Goal: Communication & Community: Ask a question

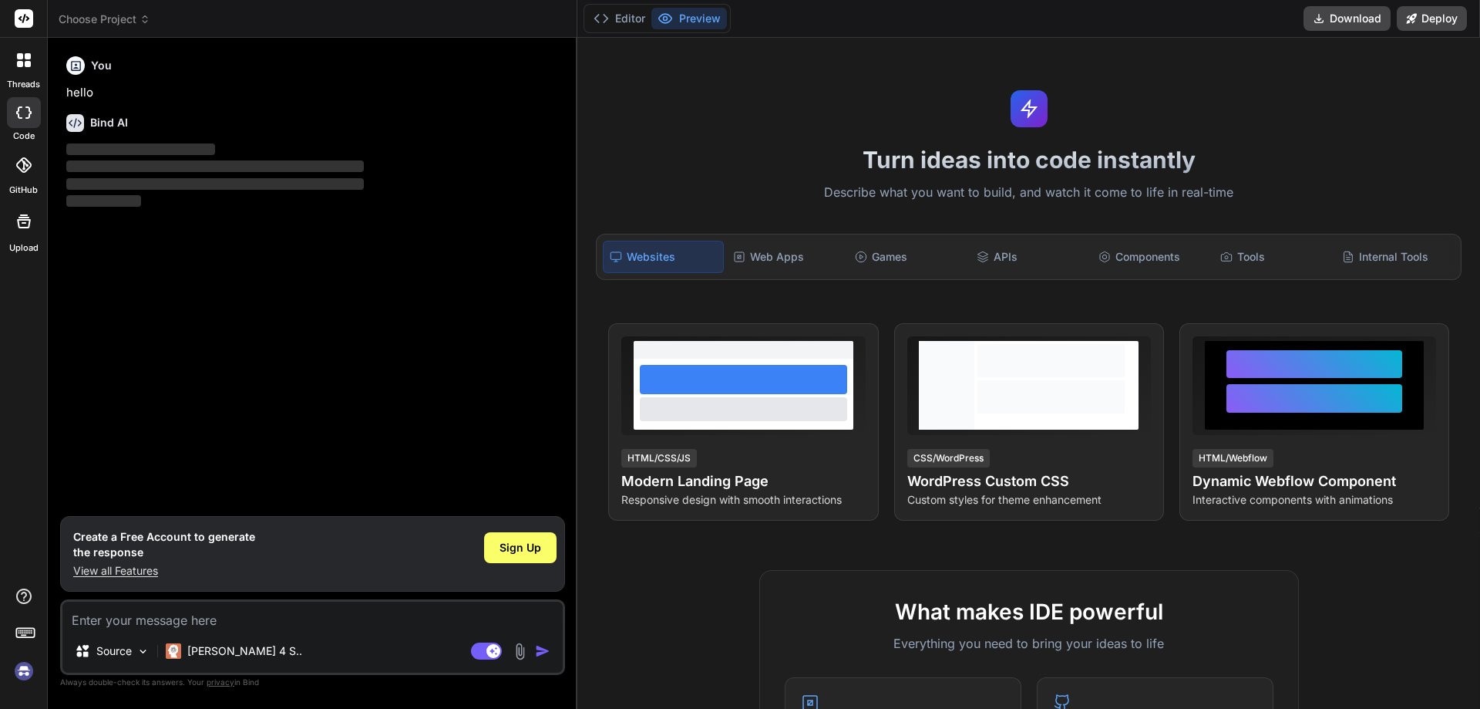
type textarea "x"
click at [105, 626] on textarea at bounding box center [312, 615] width 500 height 28
paste textarea "I have achieved a lot and learned a lot in my last 6 months. I got the opportun…"
type textarea "I have achieved a lot and learned a lot in my last 6 months. I got the opportun…"
type textarea "x"
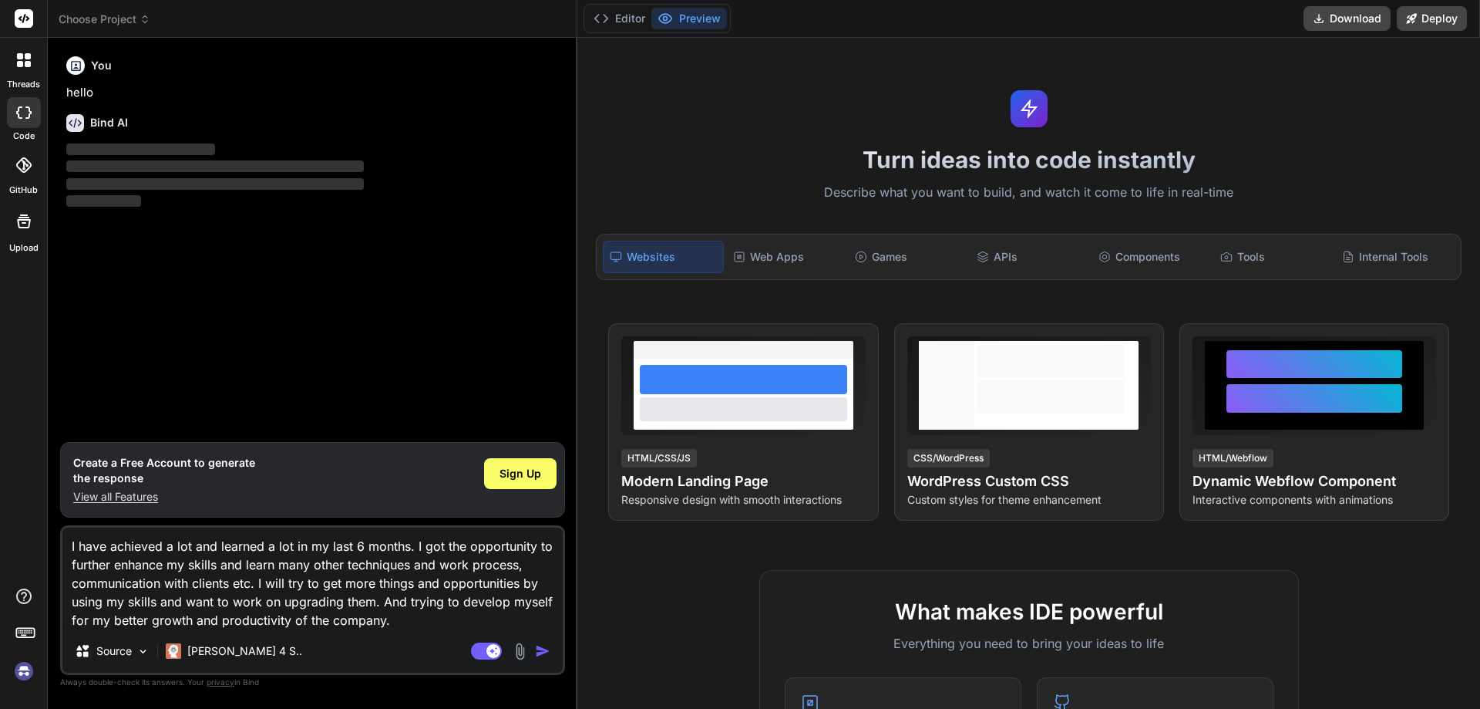
click at [419, 622] on textarea "I have achieved a lot and learned a lot in my last 6 months. I got the opportun…" at bounding box center [312, 578] width 500 height 102
type textarea "I have achieved a lot and learned a lot in my last 6 months. I got the opportun…"
type textarea "x"
type textarea "I have achieved a lot and learned a lot in my last 6 months. I got the opportun…"
type textarea "x"
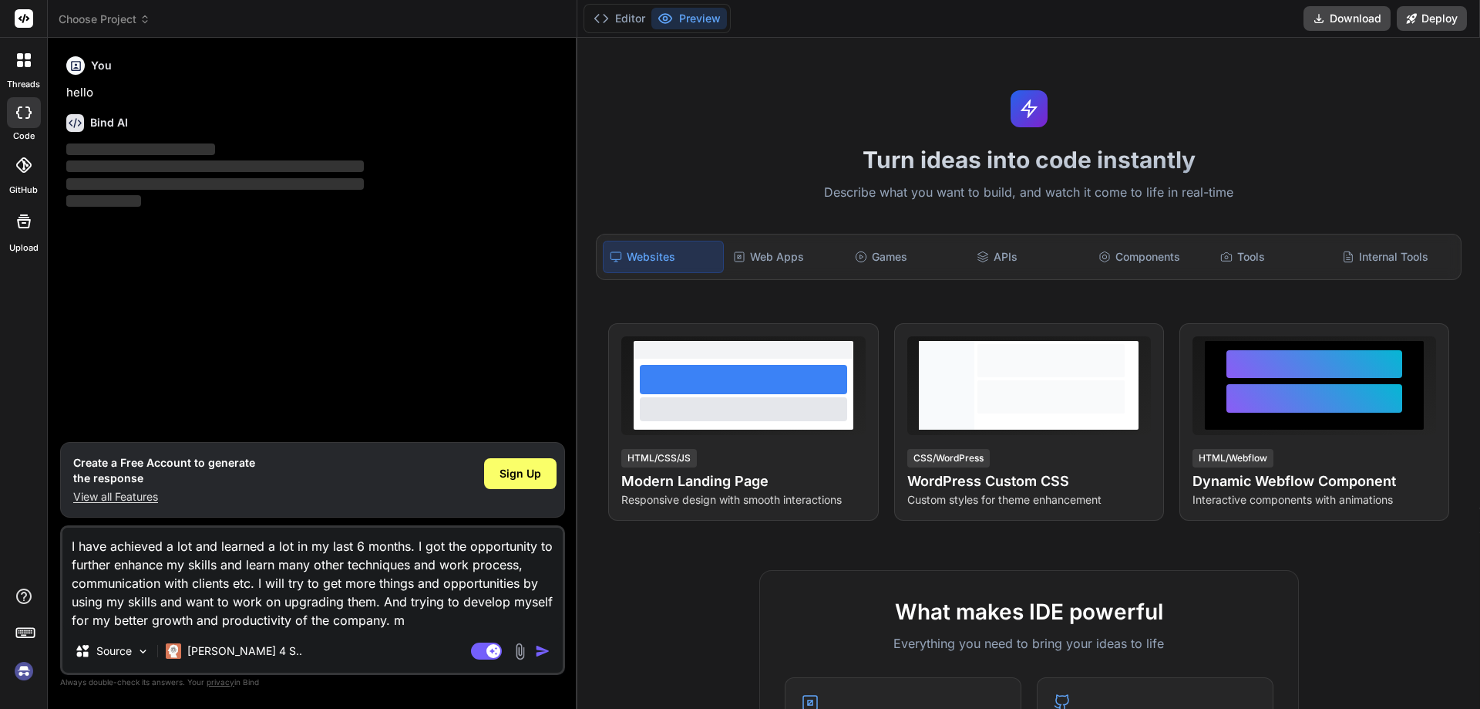
type textarea "I have achieved a lot and learned a lot in my last 6 months. I got the opportun…"
type textarea "x"
type textarea "I have achieved a lot and learned a lot in my last 6 months. I got the opportun…"
type textarea "x"
type textarea "I have achieved a lot and learned a lot in my last 6 months. I got the opportun…"
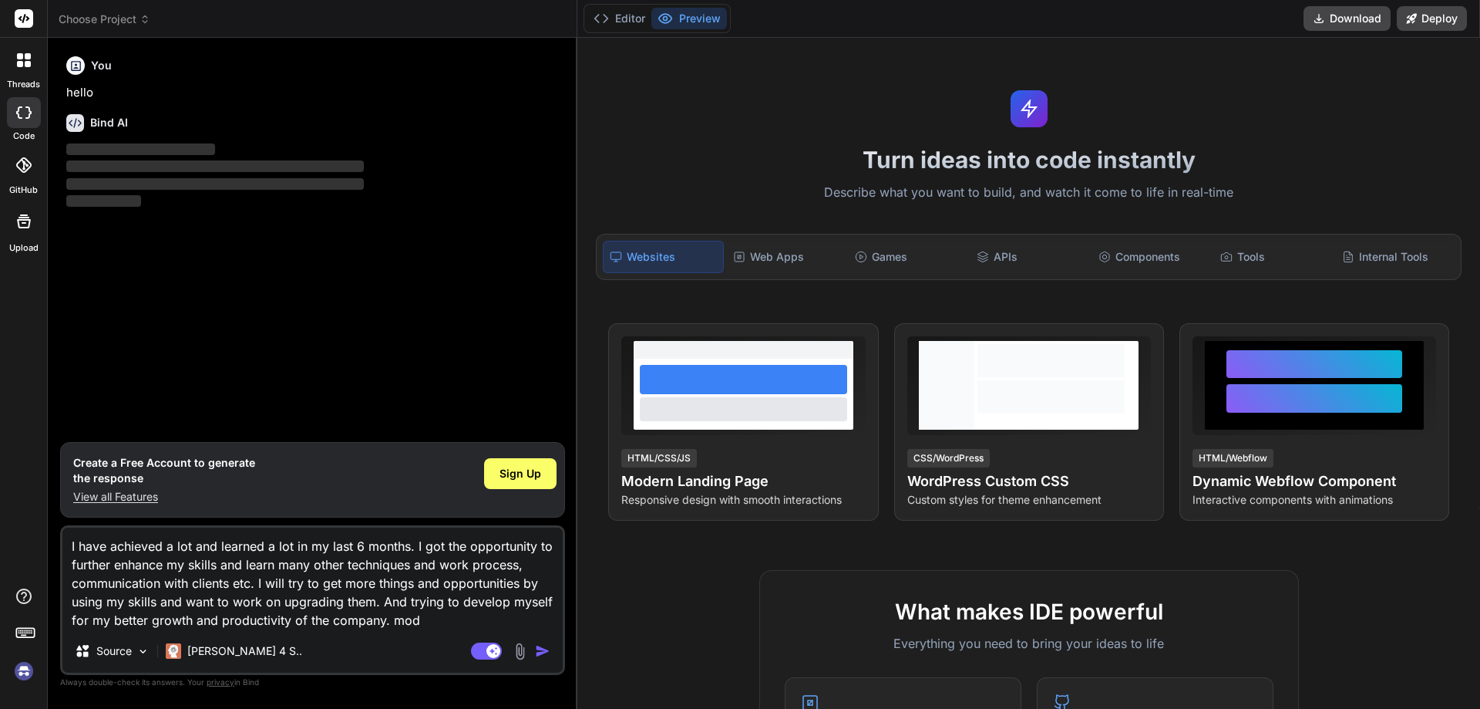
type textarea "x"
type textarea "I have achieved a lot and learned a lot in my last 6 months. I got the opportun…"
type textarea "x"
type textarea "I have achieved a lot and learned a lot in my last 6 months. I got the opportun…"
type textarea "x"
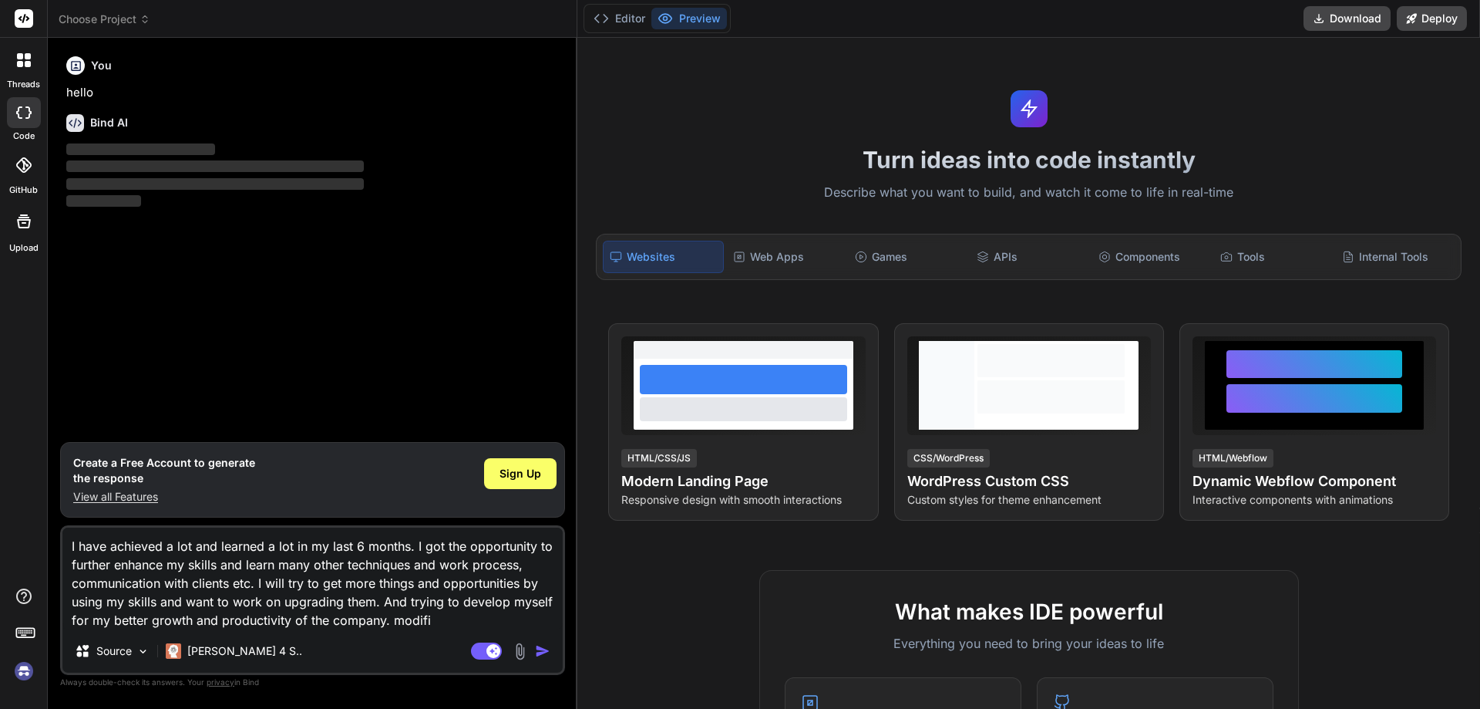
type textarea "I have achieved a lot and learned a lot in my last 6 months. I got the opportun…"
type textarea "x"
type textarea "I have achieved a lot and learned a lot in my last 6 months. I got the opportun…"
type textarea "x"
type textarea "I have achieved a lot and learned a lot in my last 6 months. I got the opportun…"
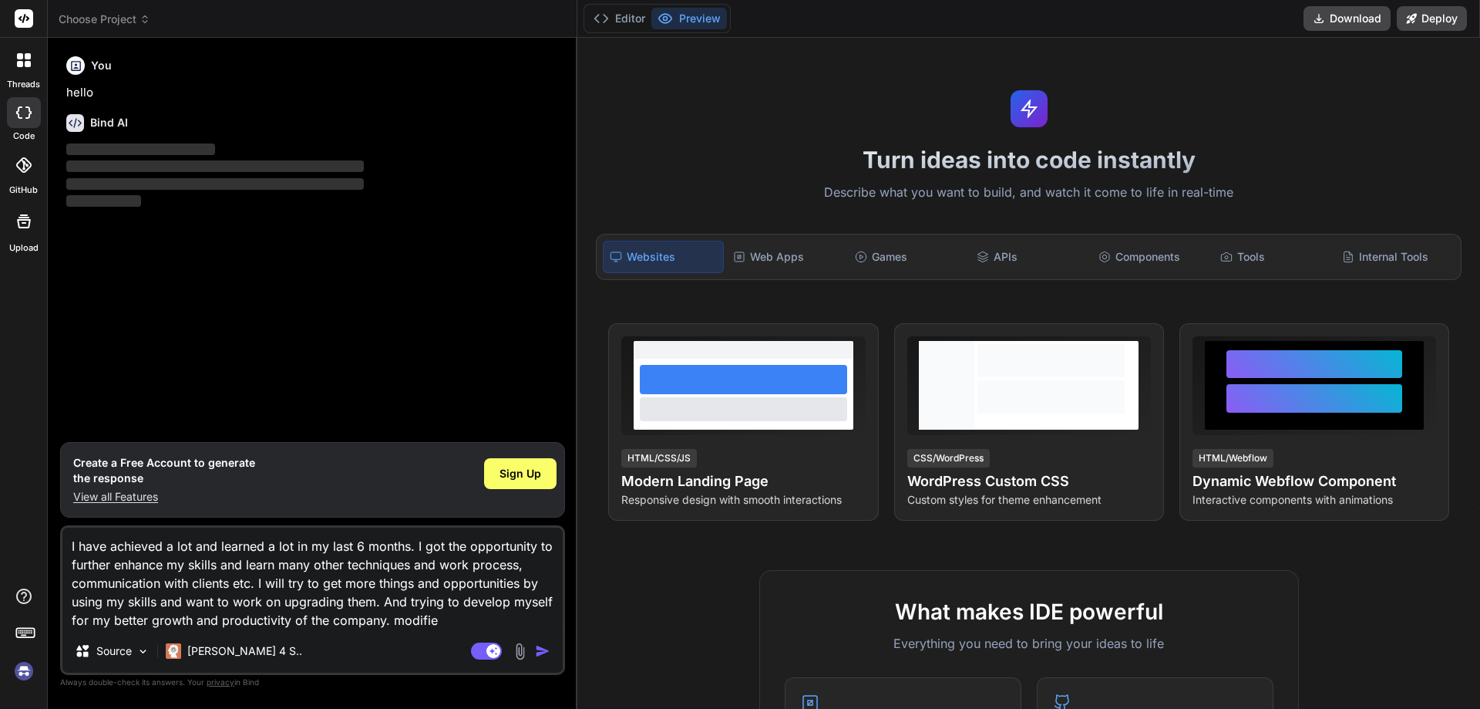
type textarea "x"
type textarea "I have achieved a lot and learned a lot in my last 6 months. I got the opportun…"
type textarea "x"
type textarea "I have achieved a lot and learned a lot in my last 6 months. I got the opportun…"
type textarea "x"
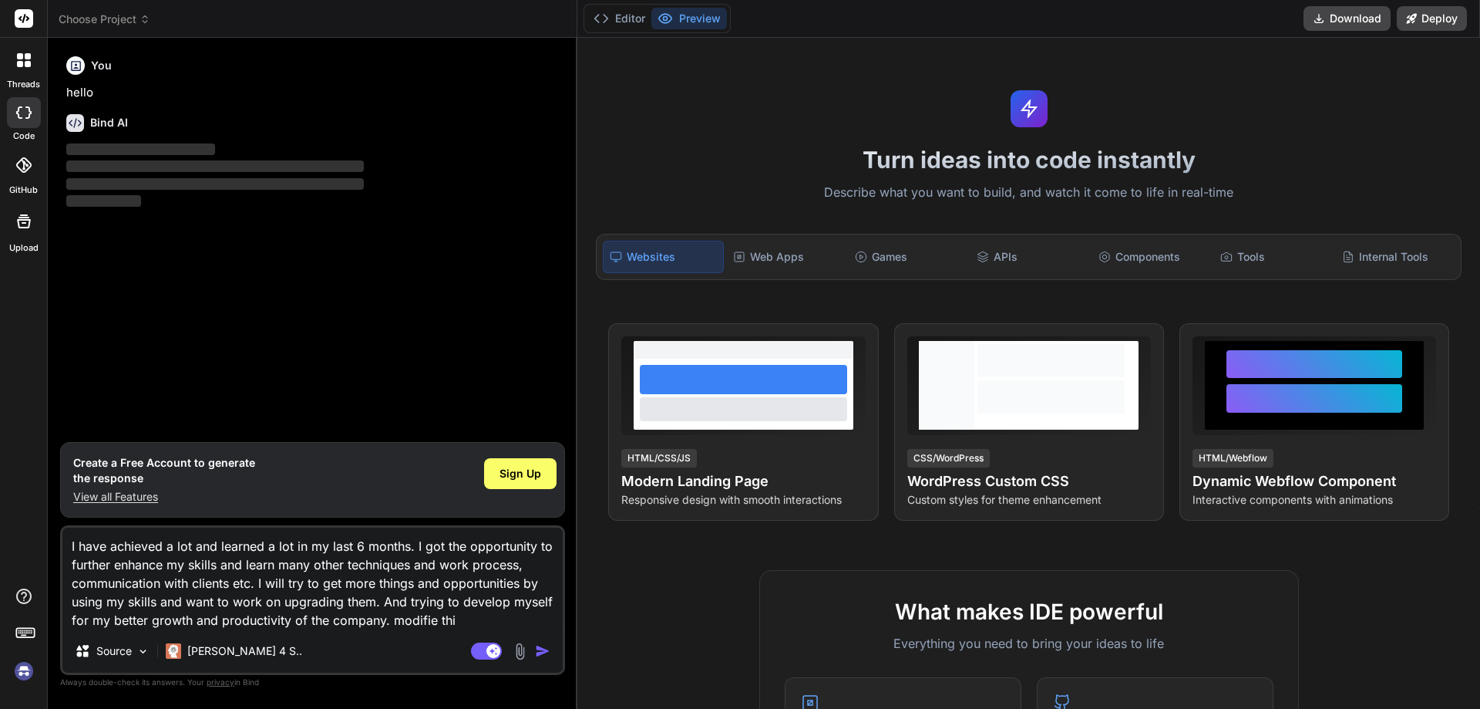
type textarea "I have achieved a lot and learned a lot in my last 6 months. I got the opportun…"
type textarea "x"
type textarea "I have achieved a lot and learned a lot in my last 6 months. I got the opportun…"
type textarea "x"
type textarea "I have achieved a lot and learned a lot in my last 6 months. I got the opportun…"
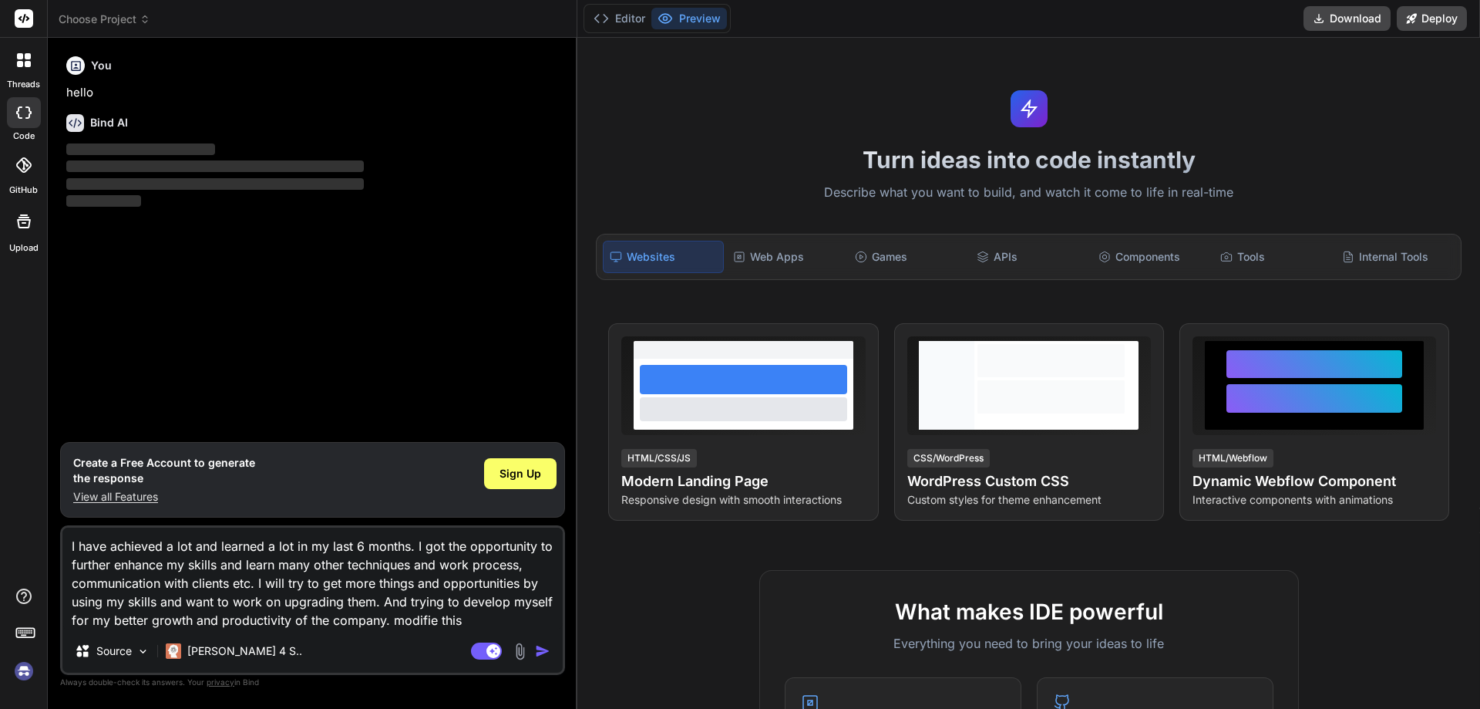
click at [542, 652] on img "button" at bounding box center [542, 650] width 15 height 15
click at [539, 648] on img "button" at bounding box center [542, 650] width 15 height 15
